Goal: Information Seeking & Learning: Find specific fact

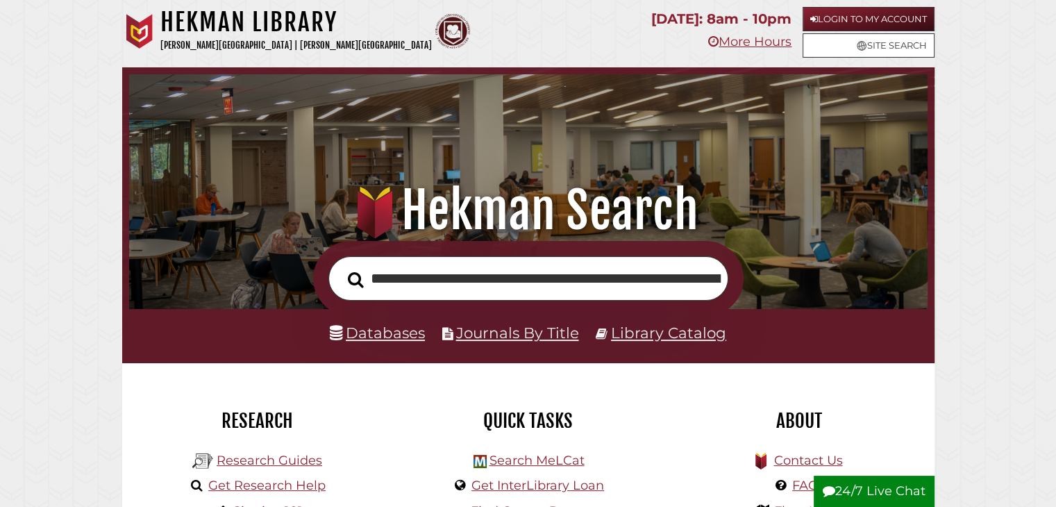
scroll to position [0, 201]
type input "**********"
click at [341, 267] on button "Search" at bounding box center [356, 279] width 30 height 24
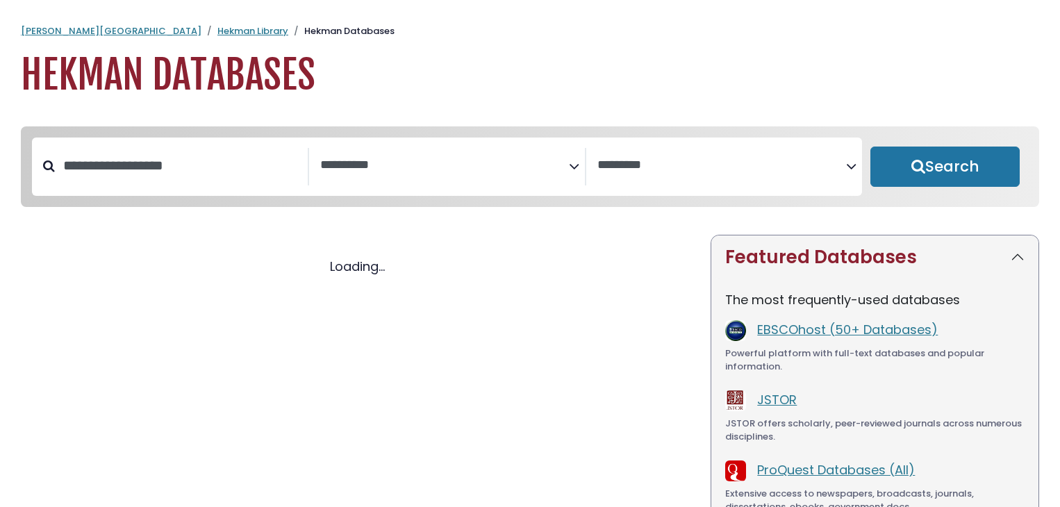
select select "Database Subject Filter"
select select "Database Vendors Filter"
select select "Database Subject Filter"
select select "Database Vendors Filter"
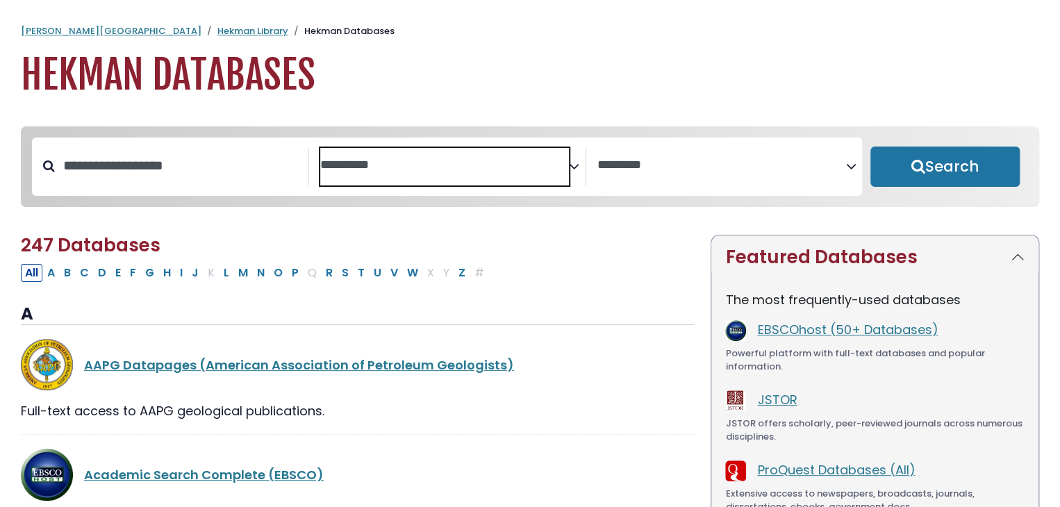
click at [440, 173] on span "Search filters" at bounding box center [444, 167] width 249 height 38
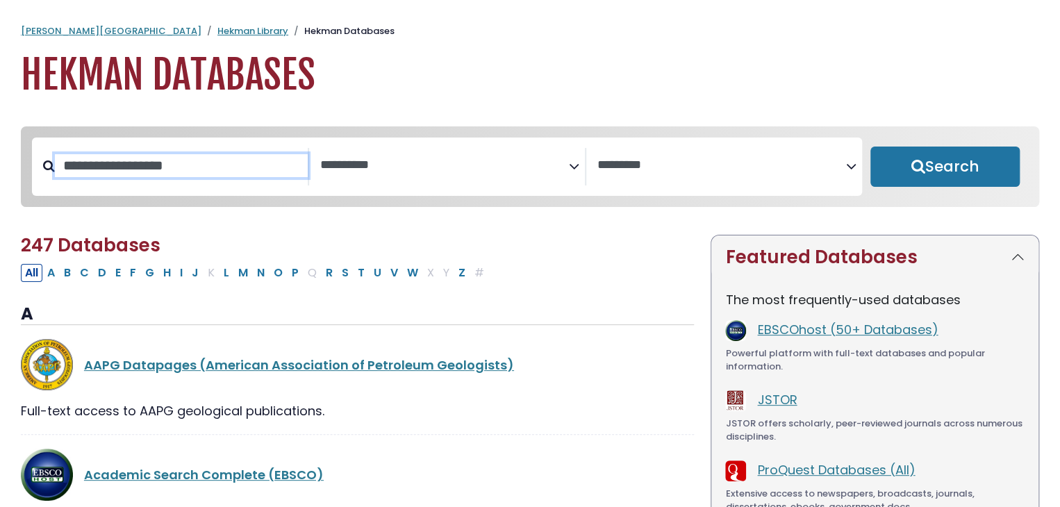
click at [197, 174] on input "Search database by title or keyword" at bounding box center [181, 165] width 253 height 23
type input "*****"
click at [870, 147] on button "Search" at bounding box center [944, 167] width 149 height 40
select select "Database Subject Filter"
select select "Database Vendors Filter"
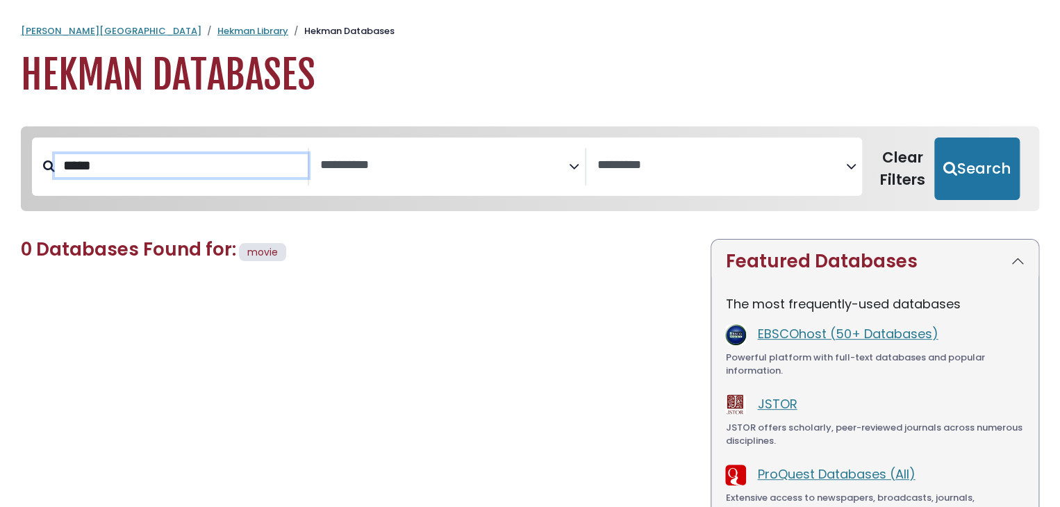
scroll to position [18, 0]
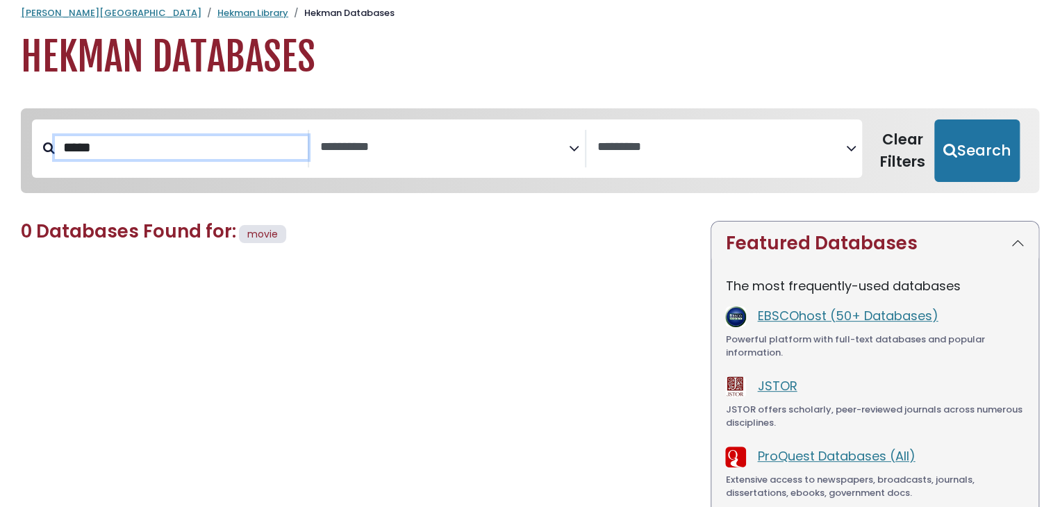
drag, startPoint x: 394, startPoint y: 306, endPoint x: 190, endPoint y: 159, distance: 251.7
click at [190, 159] on input "*****" at bounding box center [181, 147] width 253 height 23
click at [718, 167] on div "**********" at bounding box center [724, 149] width 276 height 38
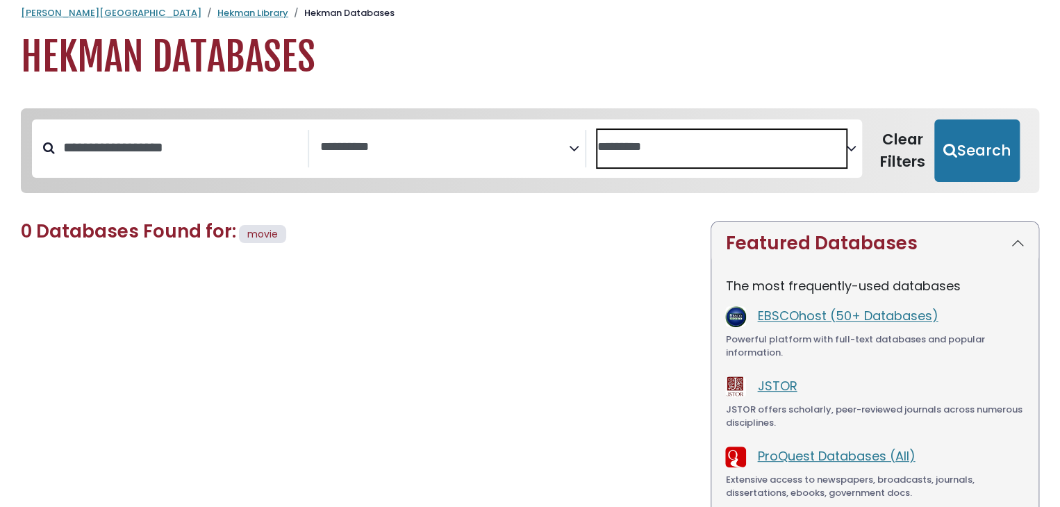
click at [686, 151] on textarea "Search" at bounding box center [721, 147] width 249 height 15
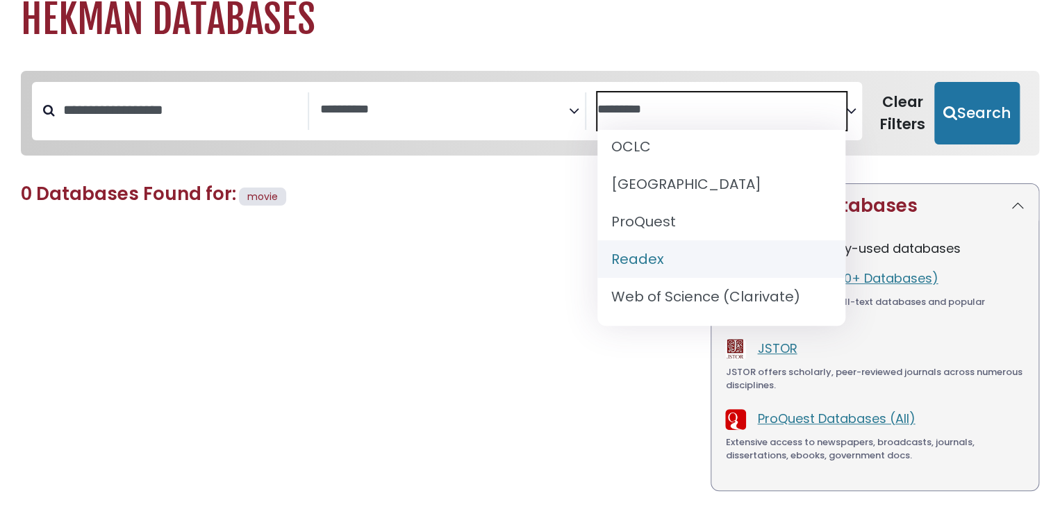
scroll to position [56, 0]
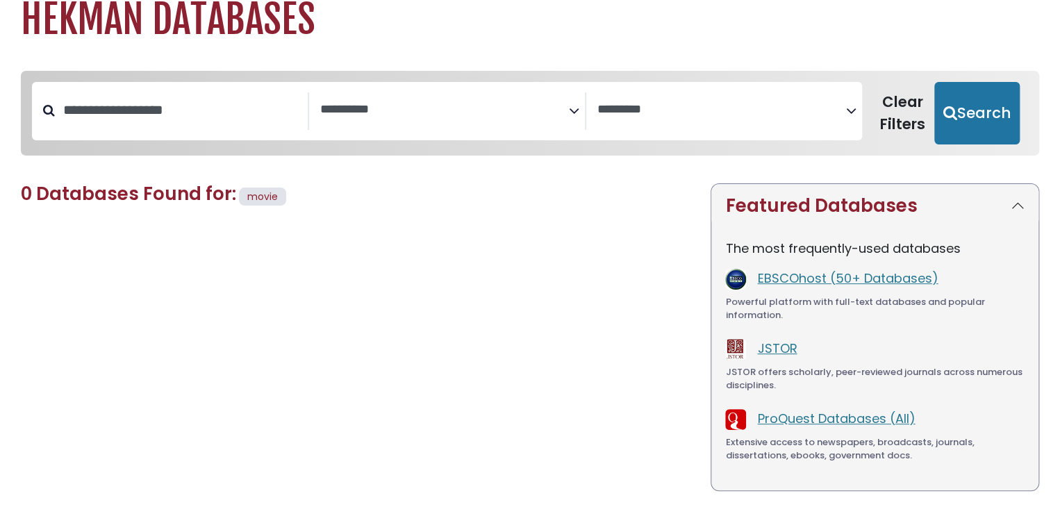
click at [492, 342] on div "0 Databases Found for: movie Edit Filters Clear Filters/Browse All Databases Al…" at bounding box center [358, 385] width 690 height 404
click at [221, 128] on div "Search filters" at bounding box center [181, 110] width 253 height 36
click at [192, 117] on input "Search database by title or keyword" at bounding box center [181, 110] width 253 height 23
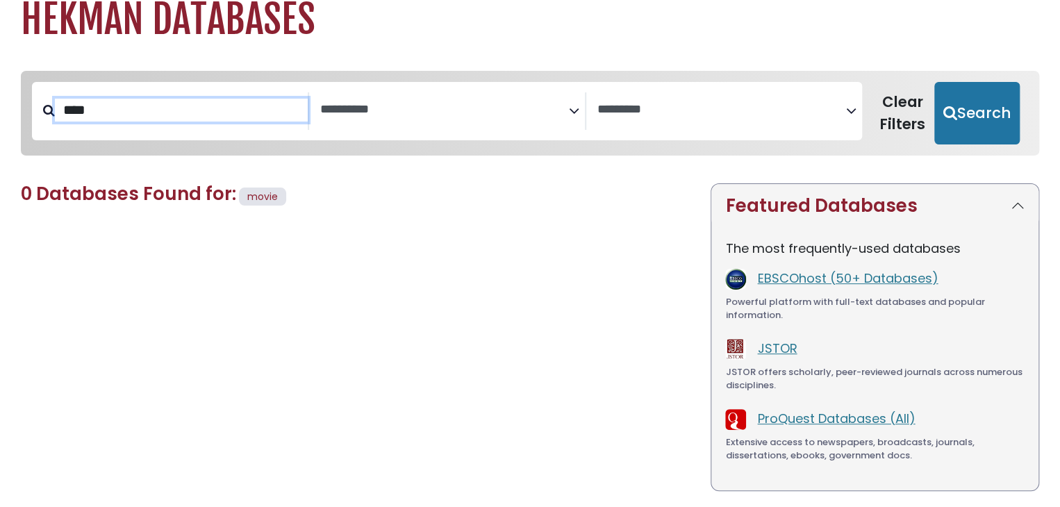
type input "****"
click at [934, 82] on button "Search" at bounding box center [976, 113] width 85 height 63
select select "Database Subject Filter"
select select "Database Vendors Filter"
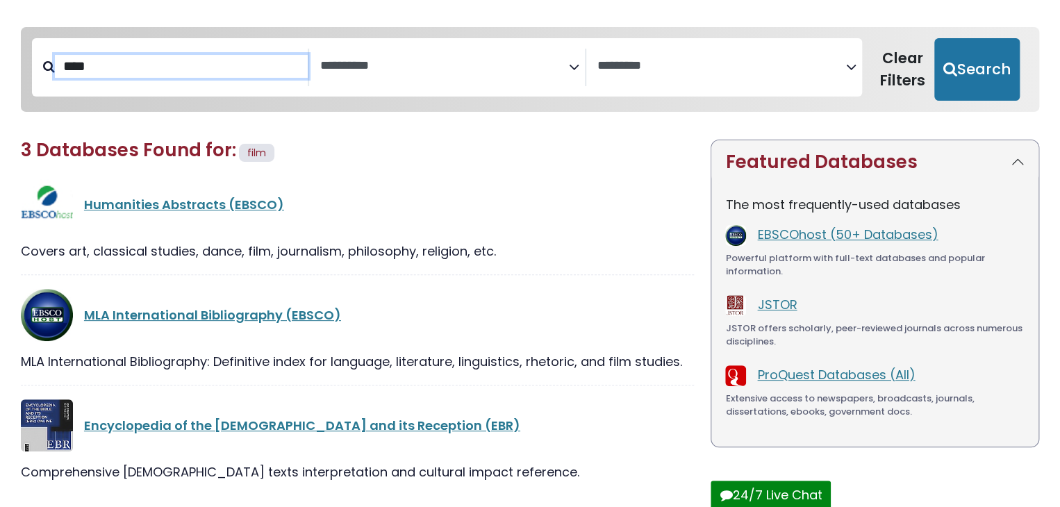
scroll to position [135, 0]
